Goal: Check status: Check status

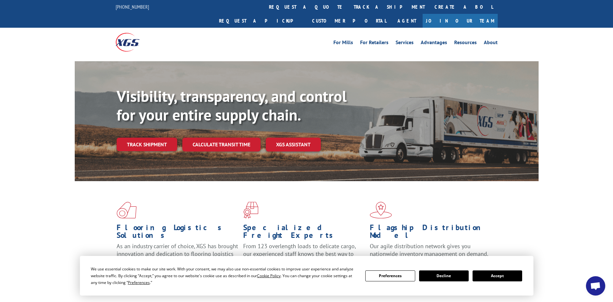
click at [503, 277] on button "Accept" at bounding box center [498, 275] width 50 height 11
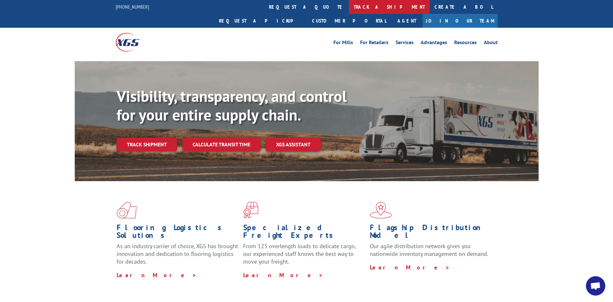
click at [349, 5] on link "track a shipment" at bounding box center [389, 7] width 81 height 14
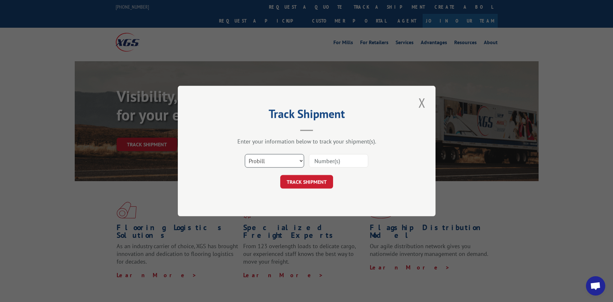
click at [300, 161] on select "Select category... Probill BOL PO" at bounding box center [274, 161] width 59 height 14
select select "bol"
click at [245, 154] on select "Select category... Probill BOL PO" at bounding box center [274, 161] width 59 height 14
click at [321, 161] on input at bounding box center [338, 161] width 59 height 14
type input "2820083"
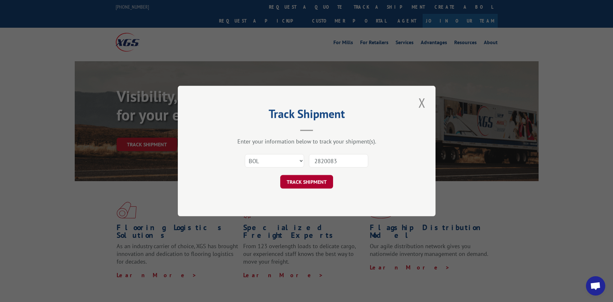
click at [306, 183] on button "TRACK SHIPMENT" at bounding box center [306, 182] width 53 height 14
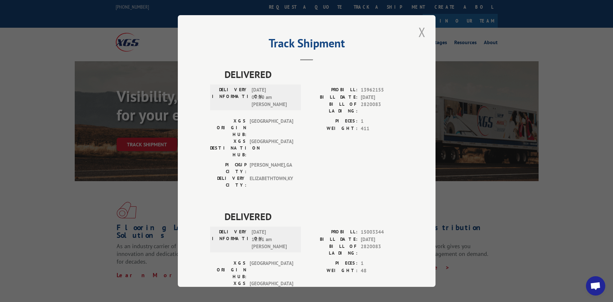
click at [418, 32] on button "Close modal" at bounding box center [421, 32] width 11 height 18
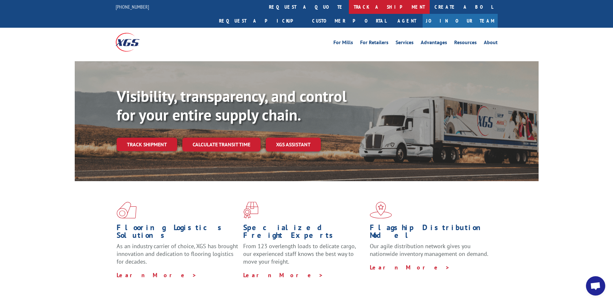
click at [349, 6] on link "track a shipment" at bounding box center [389, 7] width 81 height 14
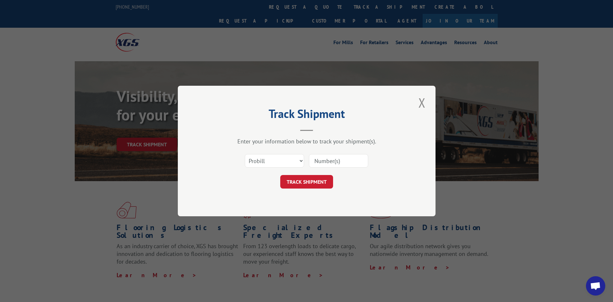
click at [340, 166] on input at bounding box center [338, 161] width 59 height 14
type input "2820083"
click at [305, 181] on button "TRACK SHIPMENT" at bounding box center [306, 182] width 53 height 14
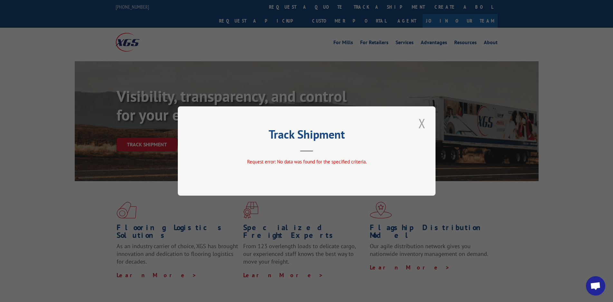
click at [420, 123] on button "Close modal" at bounding box center [421, 123] width 11 height 18
